Goal: Transaction & Acquisition: Purchase product/service

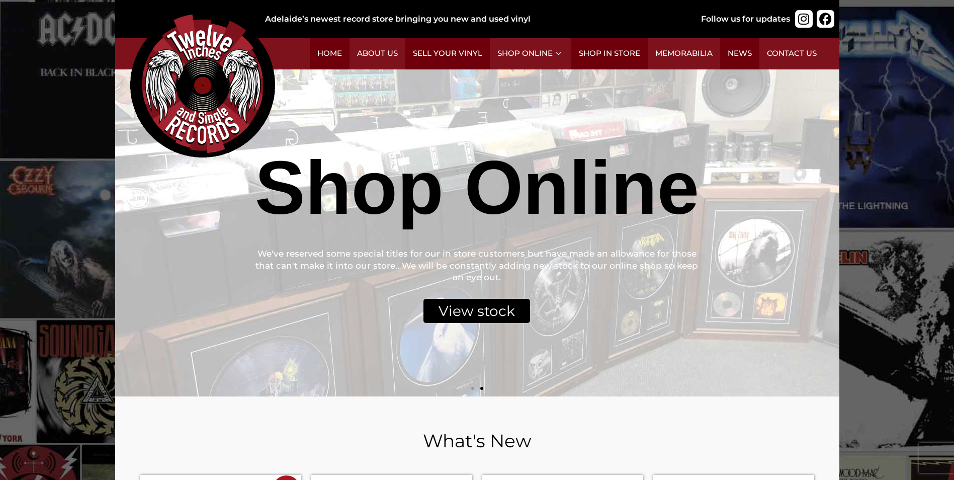
click at [477, 308] on div "View stock" at bounding box center [476, 311] width 107 height 24
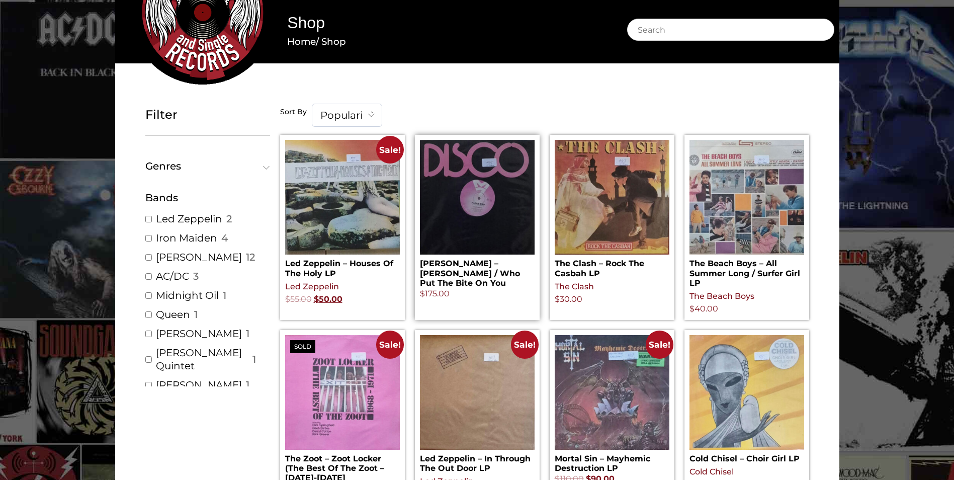
scroll to position [101, 0]
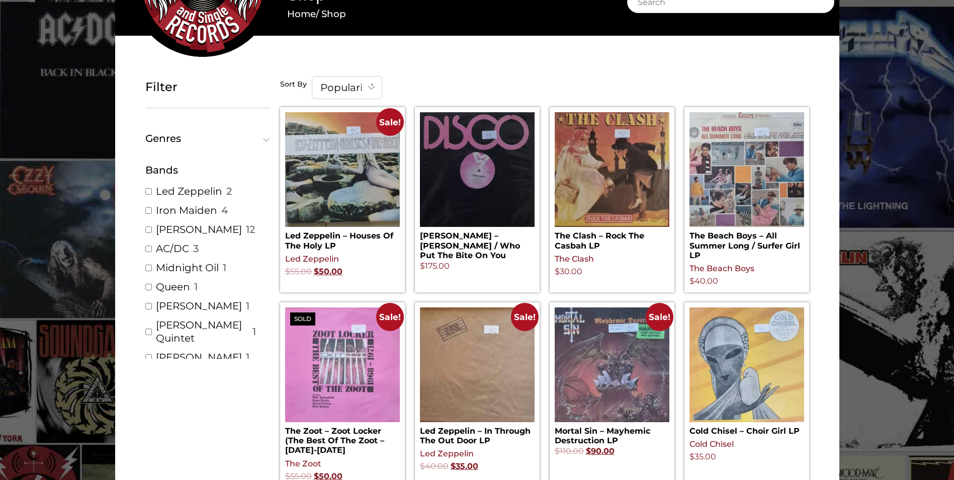
click at [192, 208] on link "Iron Maiden" at bounding box center [186, 210] width 61 height 13
checkbox input "true"
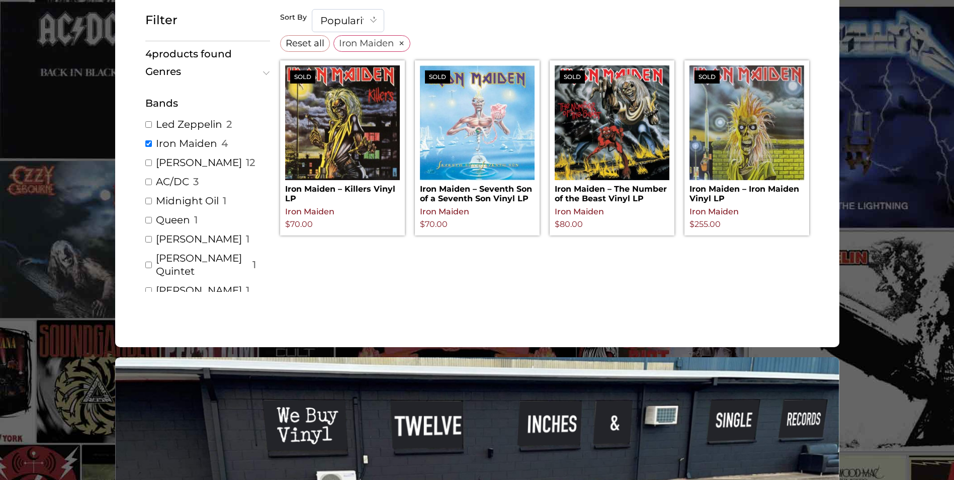
scroll to position [151, 0]
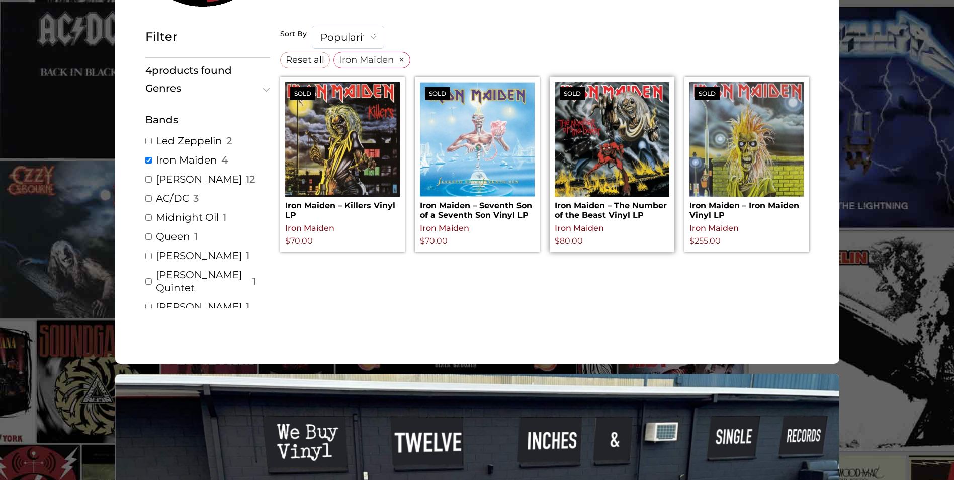
click at [607, 208] on h2 "Iron Maiden – The Number of the Beast Vinyl LP" at bounding box center [611, 208] width 115 height 23
click at [348, 195] on img at bounding box center [342, 139] width 115 height 115
click at [720, 153] on img at bounding box center [746, 139] width 115 height 115
click at [181, 196] on link "AC/DC" at bounding box center [172, 198] width 33 height 13
checkbox input "true"
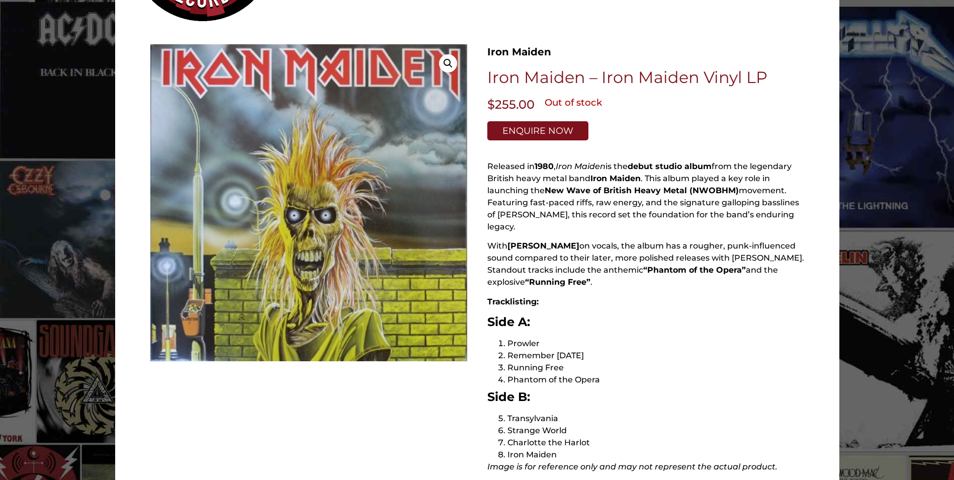
scroll to position [151, 0]
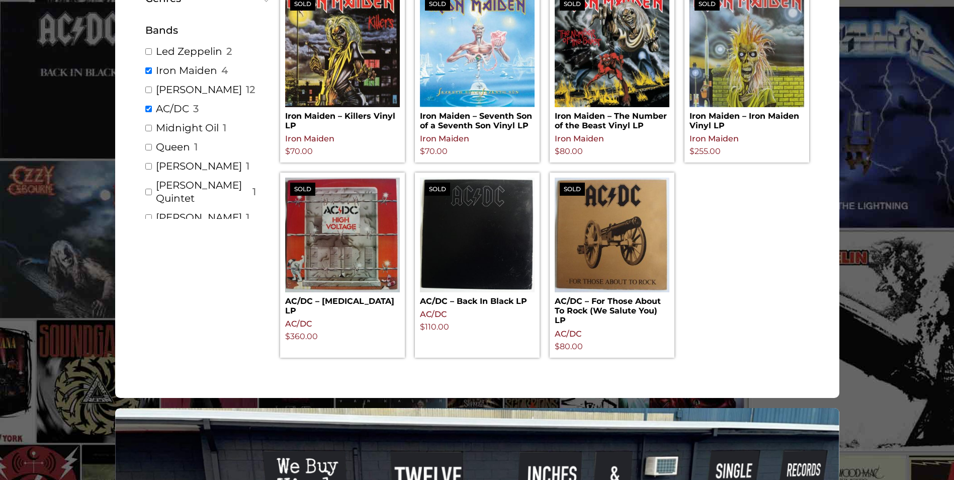
scroll to position [251, 0]
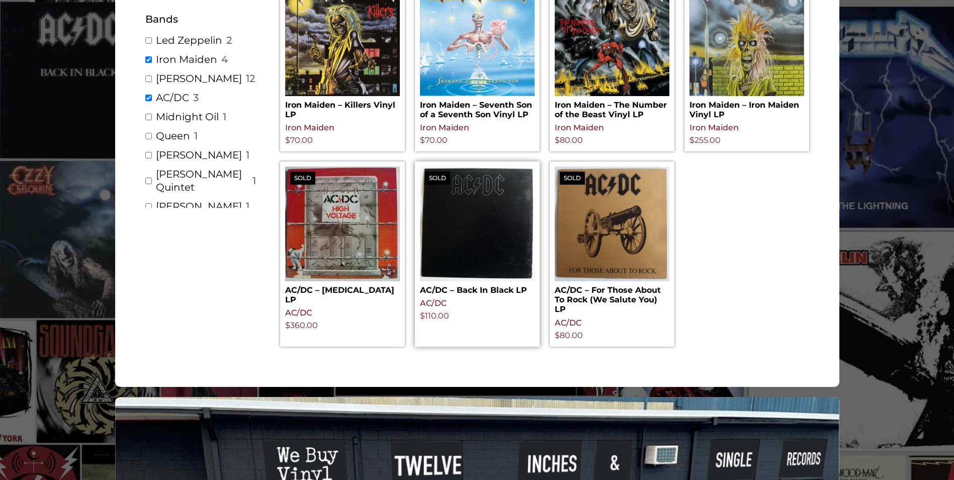
click at [473, 288] on h2 "AC/DC – Back In Black LP" at bounding box center [477, 288] width 115 height 14
click at [605, 295] on h2 "AC/DC – For Those About To Rock (We Salute You) LP" at bounding box center [611, 297] width 115 height 33
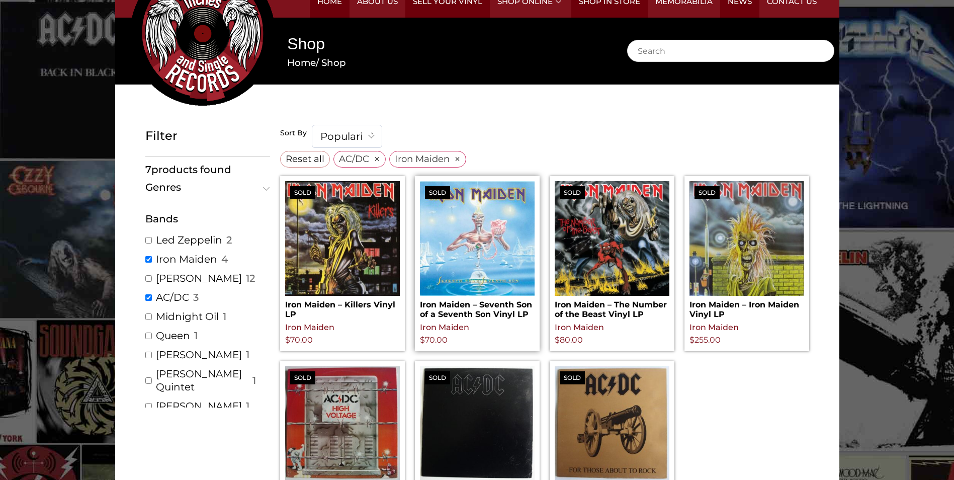
scroll to position [50, 0]
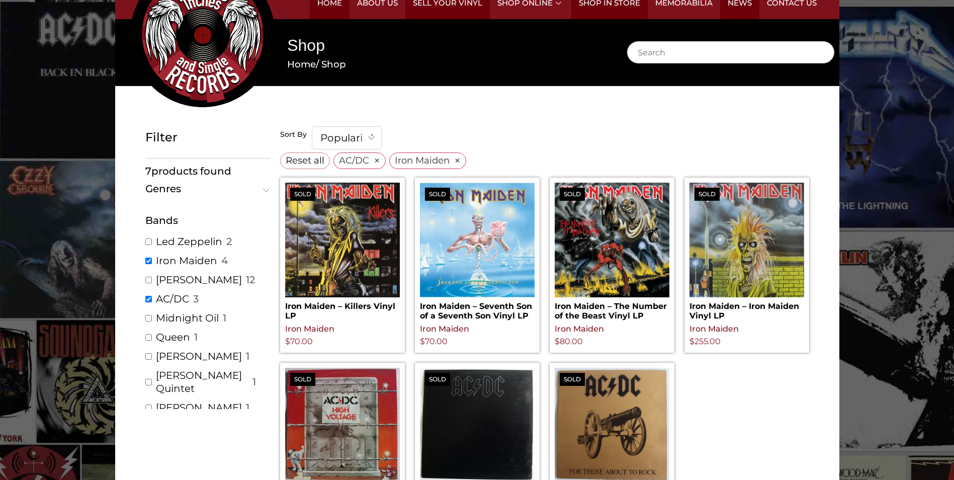
click at [210, 277] on link "Various Artist" at bounding box center [199, 279] width 86 height 13
checkbox input "true"
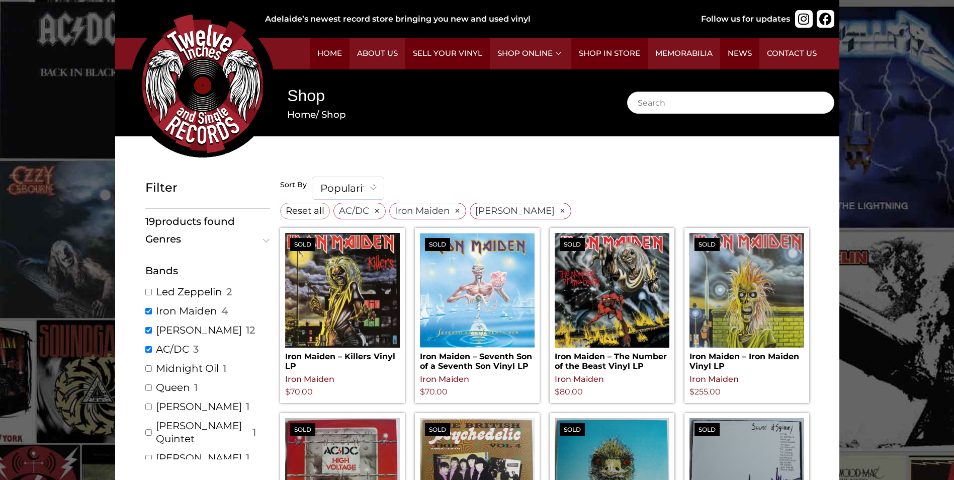
click at [149, 309] on input "Iron Maiden ( 4 )" at bounding box center [148, 311] width 7 height 7
checkbox input "false"
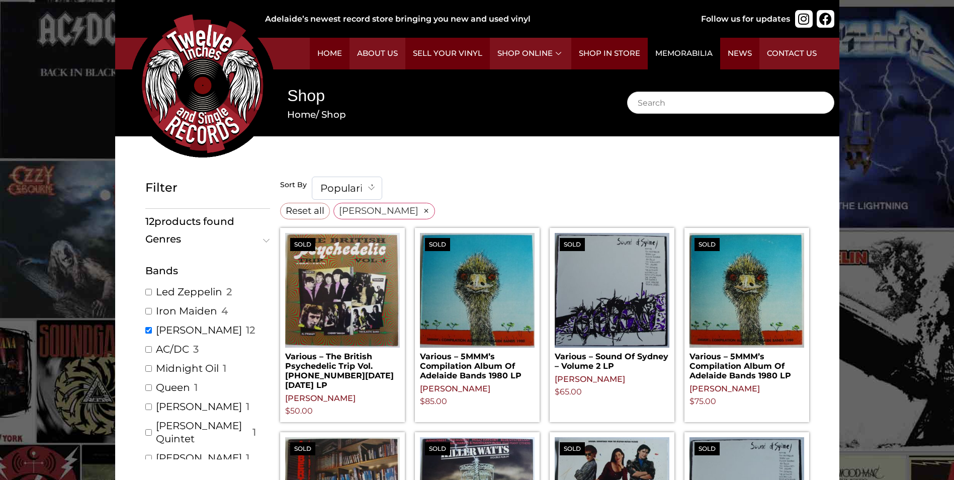
click at [681, 49] on link "Memorabilia" at bounding box center [683, 54] width 72 height 32
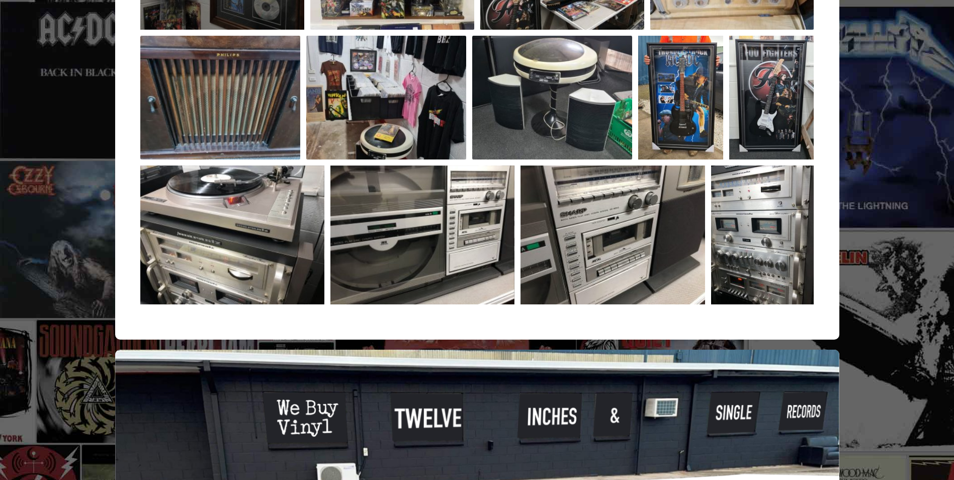
scroll to position [431, 0]
